Goal: Task Accomplishment & Management: Manage account settings

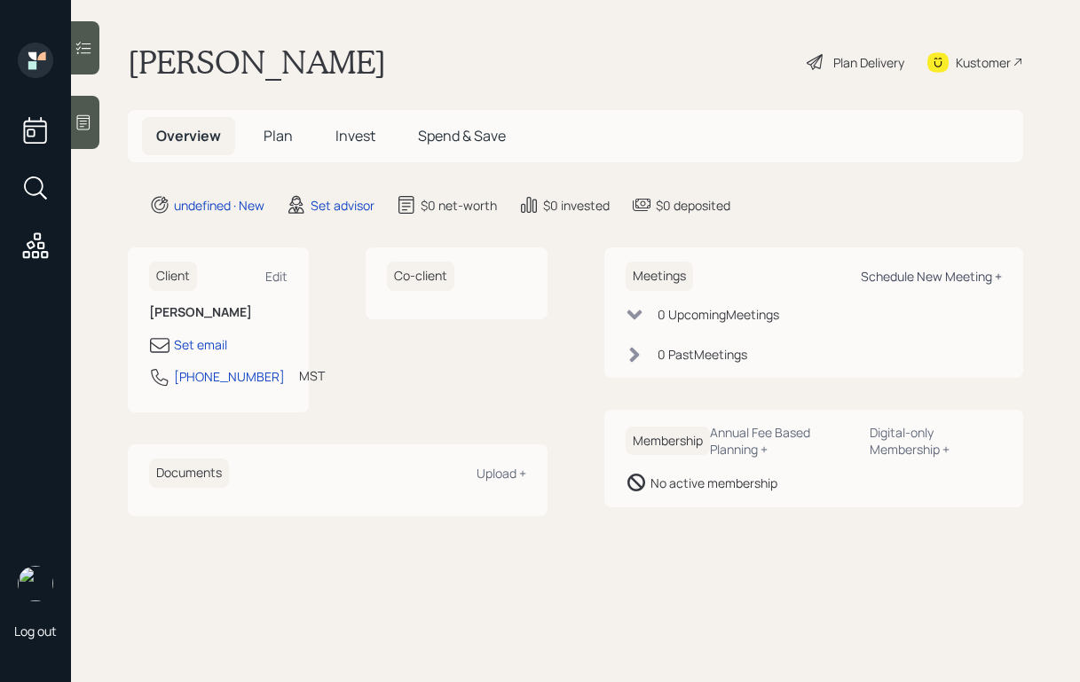
click at [886, 276] on div "Schedule New Meeting +" at bounding box center [931, 276] width 141 height 17
select select "round-robin"
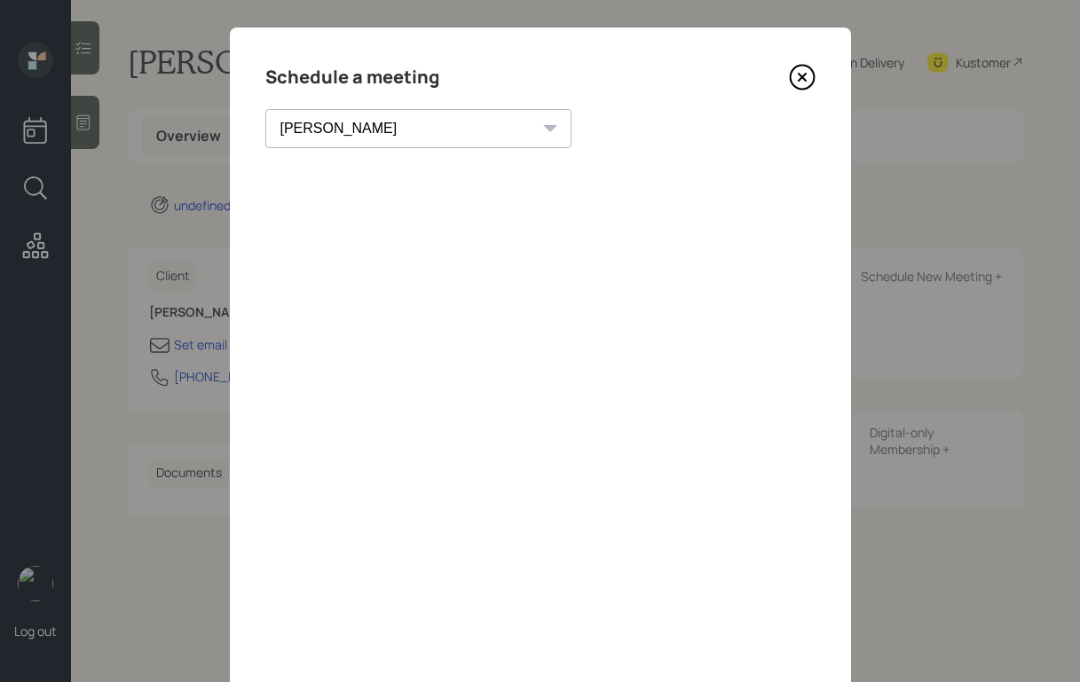
scroll to position [16, 0]
click at [794, 75] on icon at bounding box center [802, 78] width 27 height 27
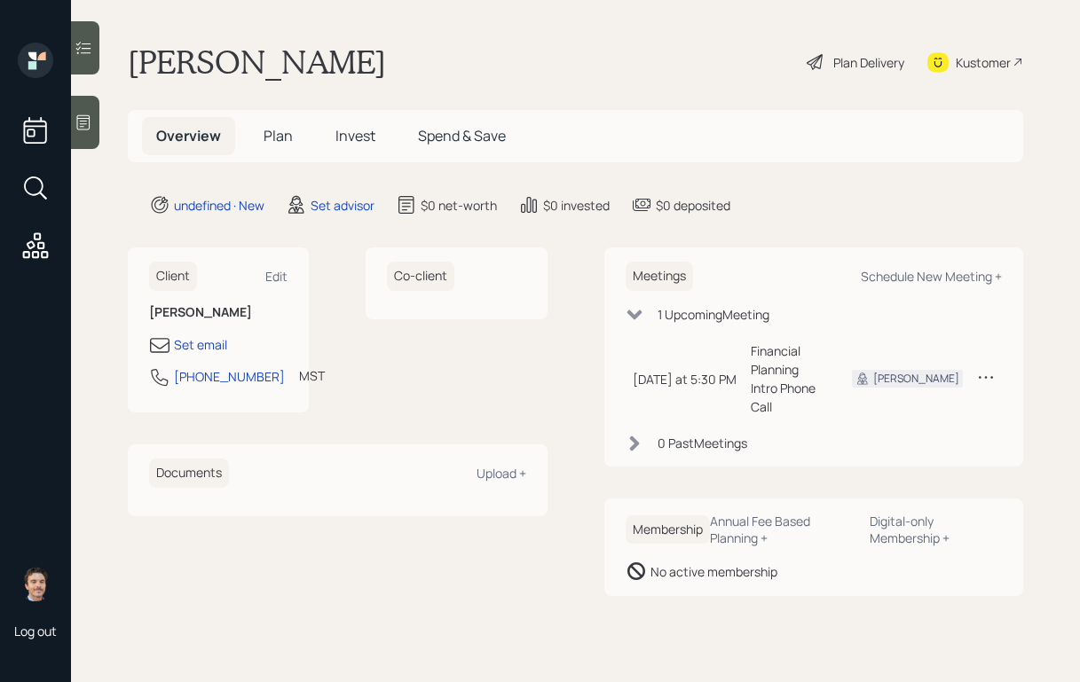
click at [286, 266] on div "Client Edit" at bounding box center [218, 276] width 138 height 29
click at [271, 288] on div "Client Edit" at bounding box center [218, 276] width 138 height 29
click at [277, 278] on div "Edit" at bounding box center [276, 276] width 22 height 17
select select "America/[GEOGRAPHIC_DATA]"
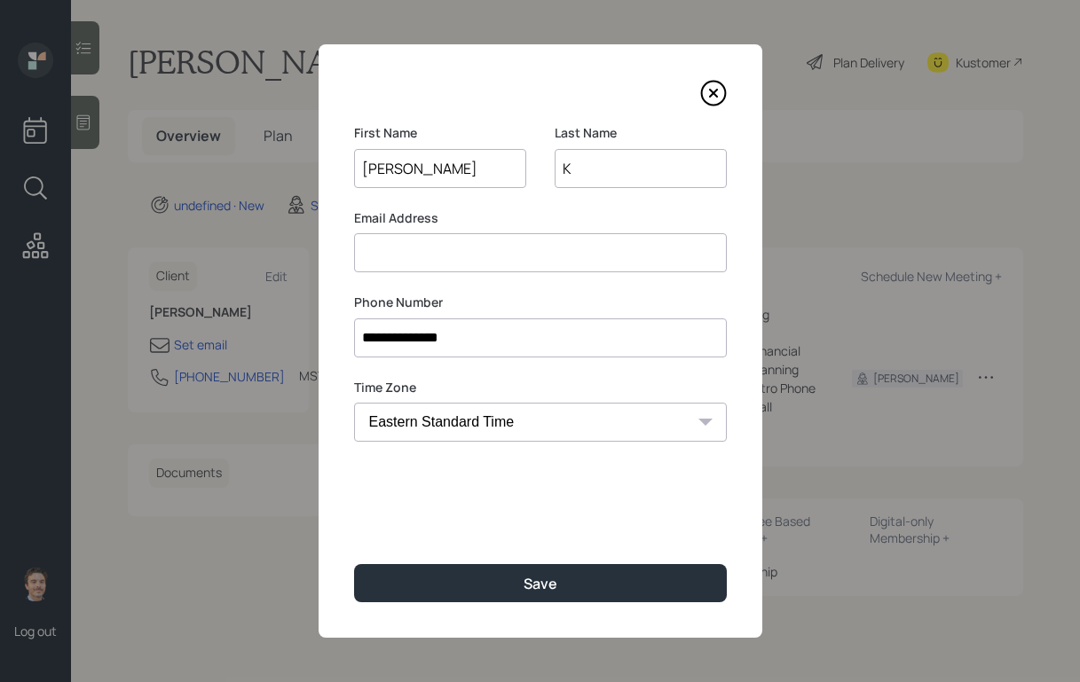
click at [391, 264] on input at bounding box center [540, 252] width 373 height 39
type input "[EMAIL_ADDRESS][DOMAIN_NAME]"
click at [591, 558] on div "**********" at bounding box center [541, 341] width 444 height 594
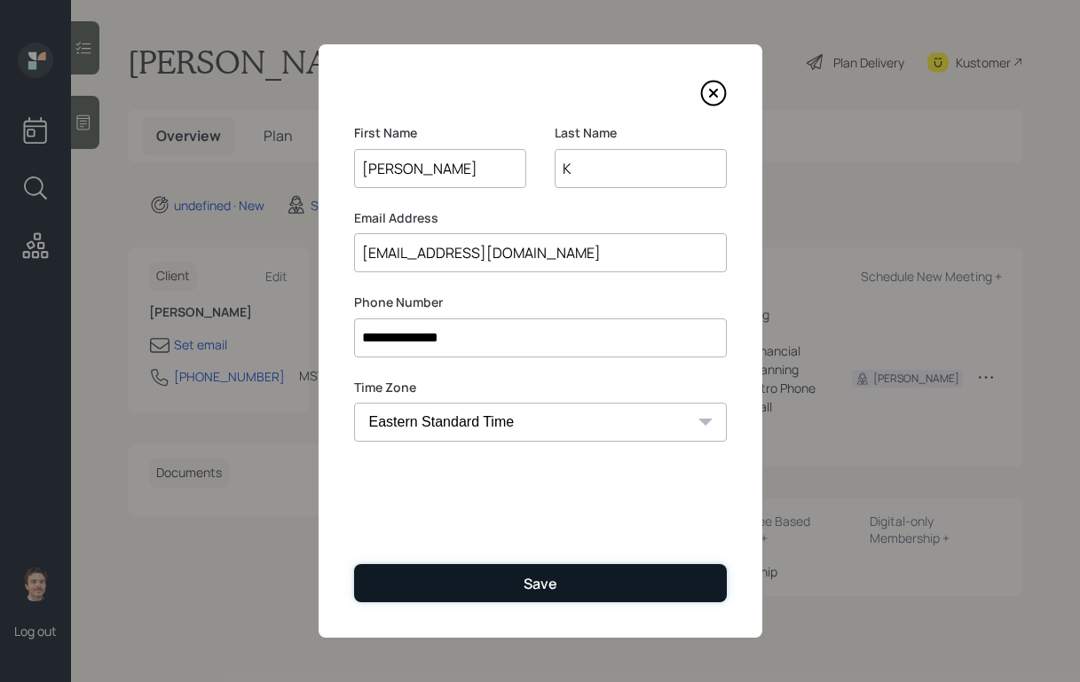
click at [586, 564] on button "Save" at bounding box center [540, 583] width 373 height 38
